Goal: Navigation & Orientation: Go to known website

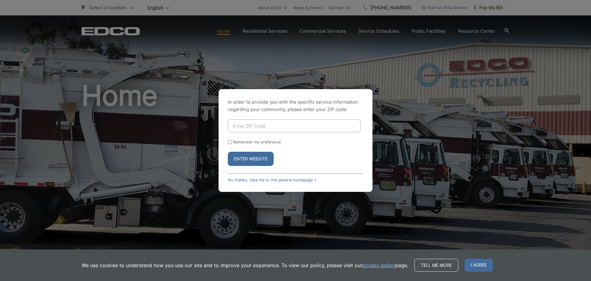
click at [267, 124] on input "Enter ZIP Code" at bounding box center [294, 125] width 133 height 13
paste input "92155"
type input "92155"
click at [255, 158] on button "Enter Website" at bounding box center [251, 158] width 46 height 14
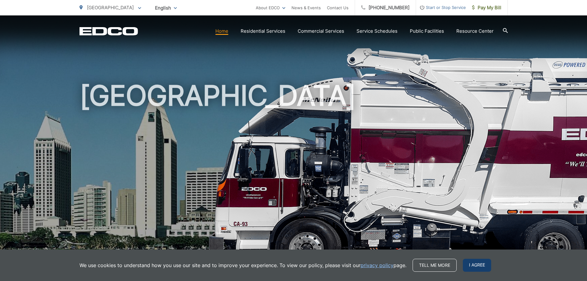
click at [469, 265] on span "I agree" at bounding box center [477, 264] width 28 height 13
